Goal: Information Seeking & Learning: Compare options

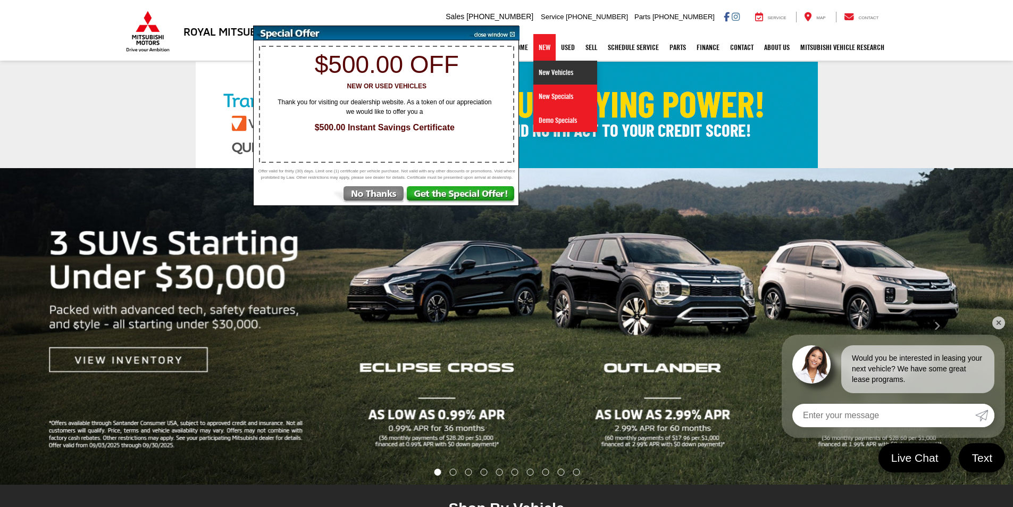
click at [546, 71] on link "New Vehicles" at bounding box center [565, 73] width 64 height 24
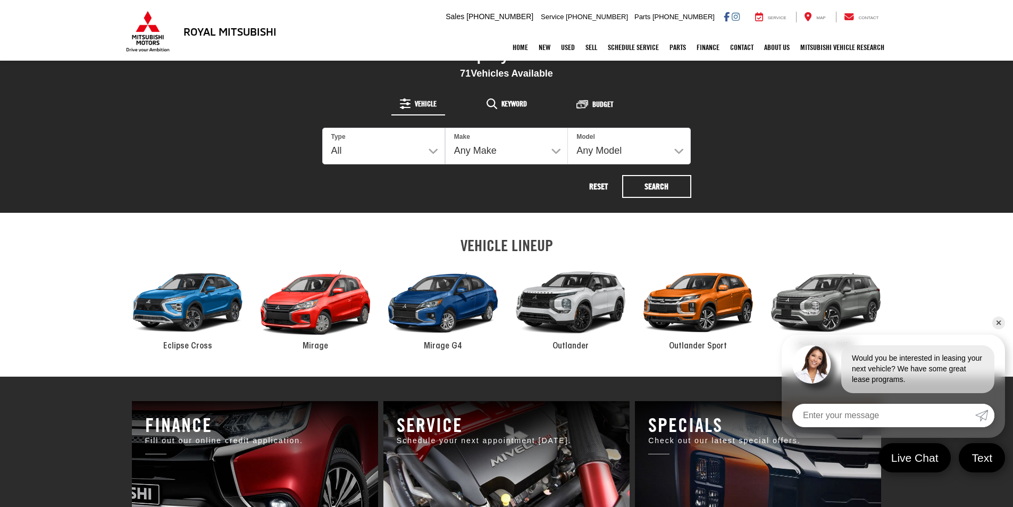
scroll to position [478, 0]
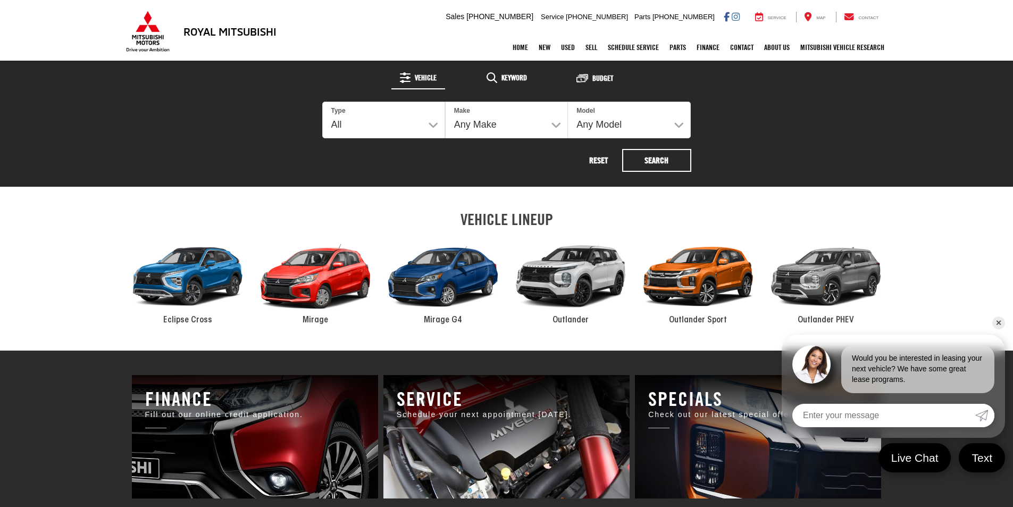
click at [313, 297] on div "2024 Mitsubishi Mirage" at bounding box center [315, 276] width 128 height 86
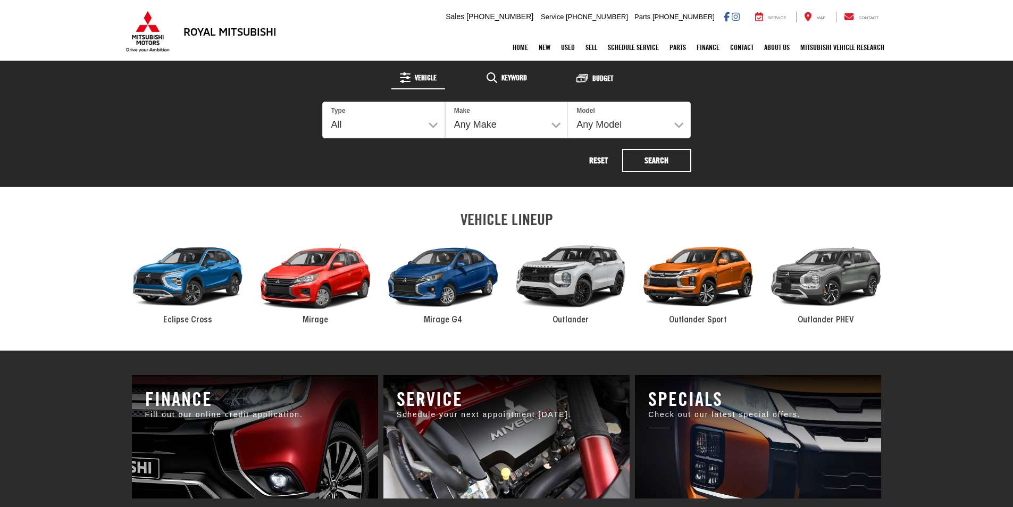
scroll to position [478, 0]
click at [448, 308] on div "2024 Mitsubishi Mirage G4" at bounding box center [443, 276] width 128 height 86
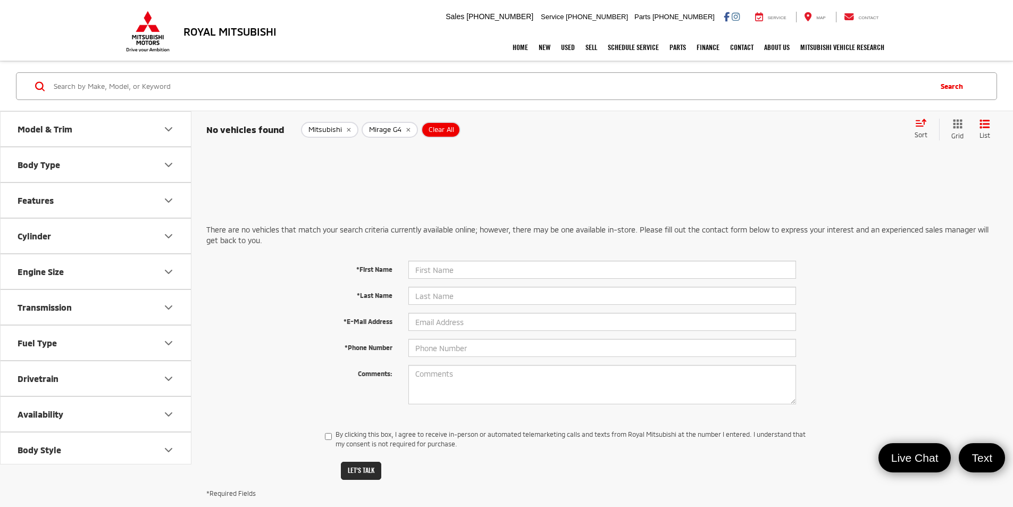
scroll to position [4, 0]
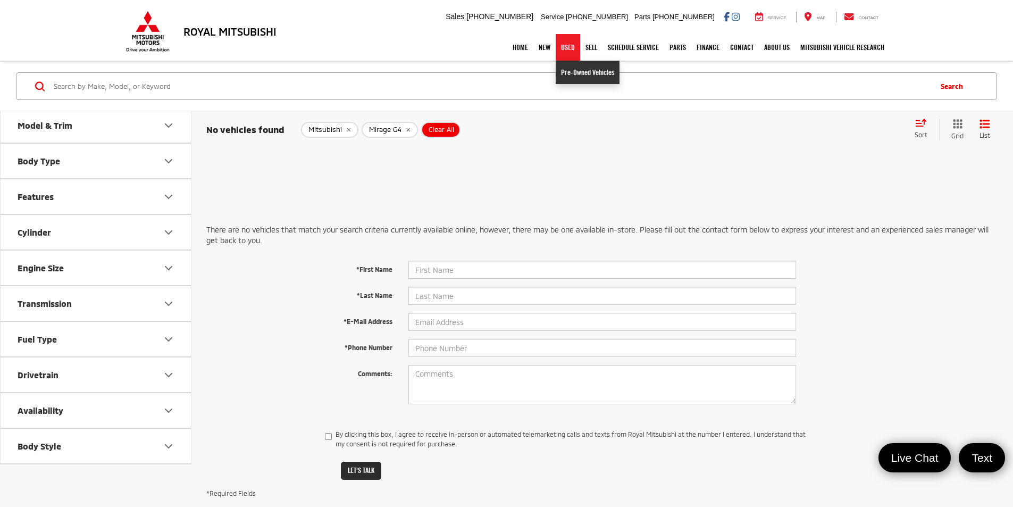
click at [569, 72] on link "Pre-Owned Vehicles" at bounding box center [587, 72] width 64 height 23
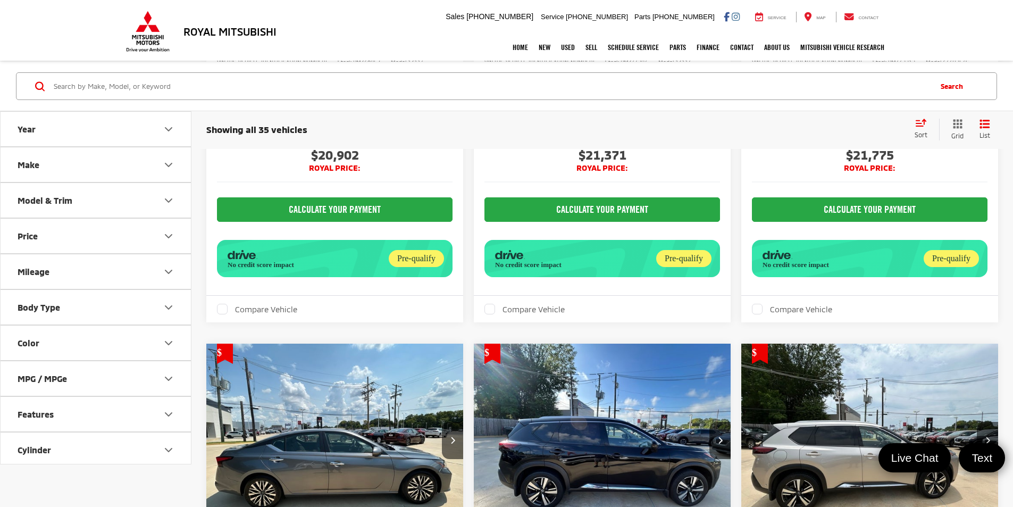
scroll to position [2367, 0]
